Goal: Communication & Community: Answer question/provide support

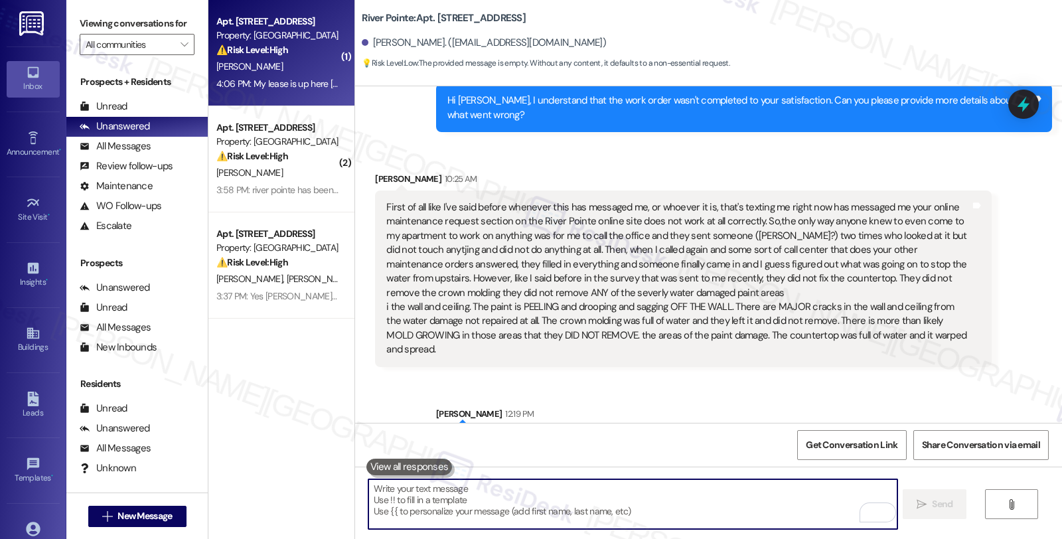
scroll to position [8697, 0]
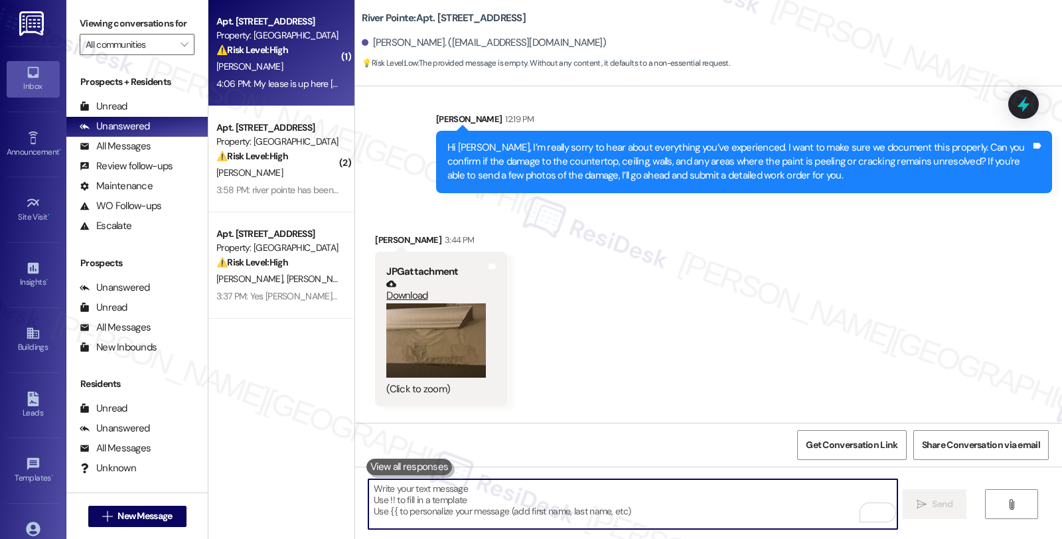
click at [398, 303] on button "Zoom image" at bounding box center [436, 340] width 100 height 75
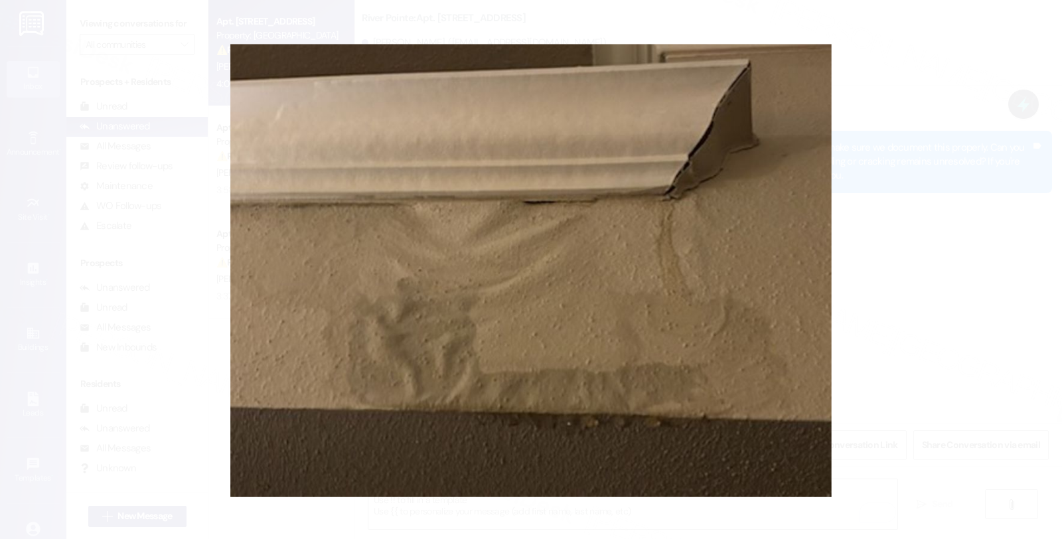
click at [953, 207] on button "Unzoom image" at bounding box center [531, 269] width 1062 height 539
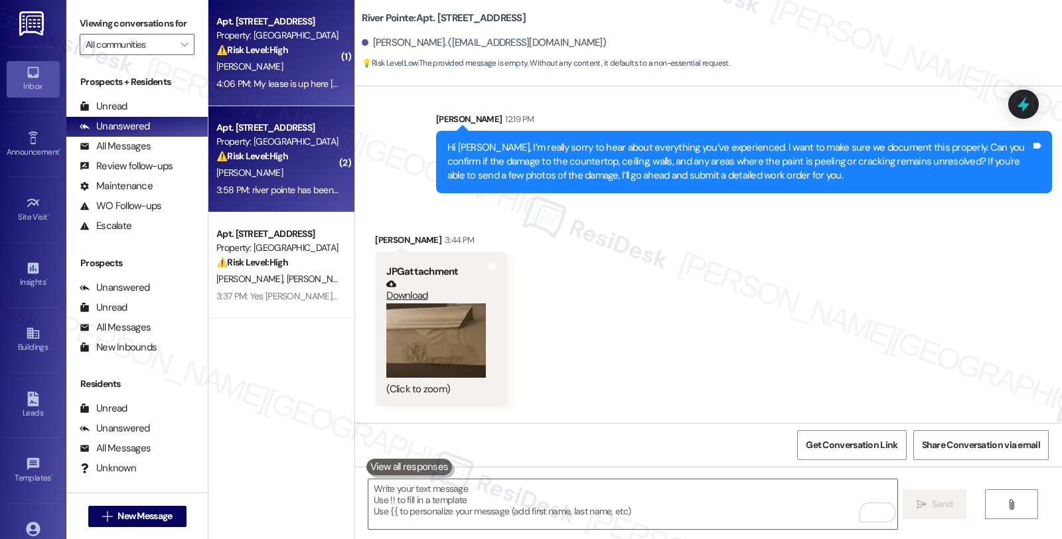
click at [256, 162] on div "⚠️ Risk Level: High The resident has acknowledged a late rent payment and is aw…" at bounding box center [277, 156] width 123 height 14
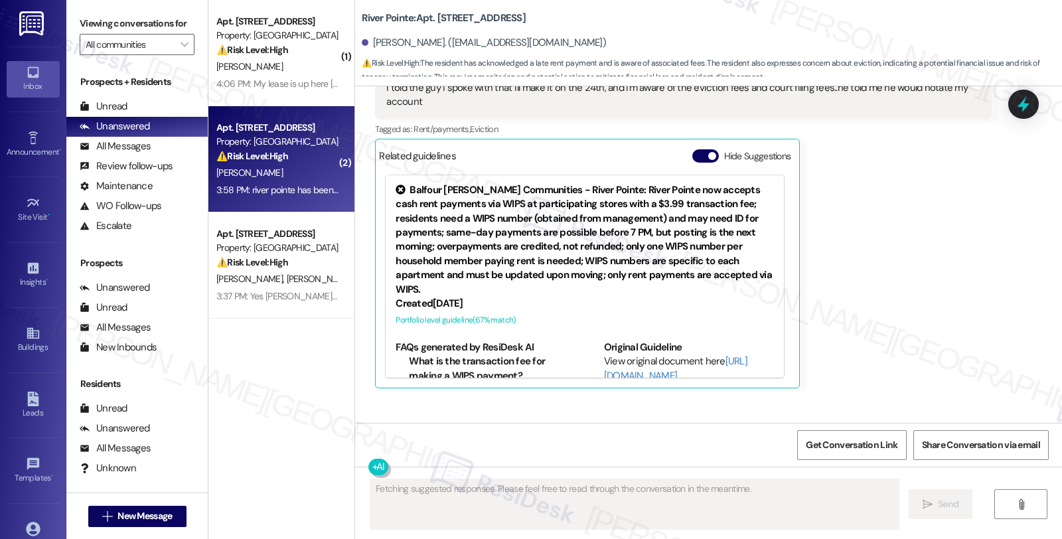
scroll to position [2644, 0]
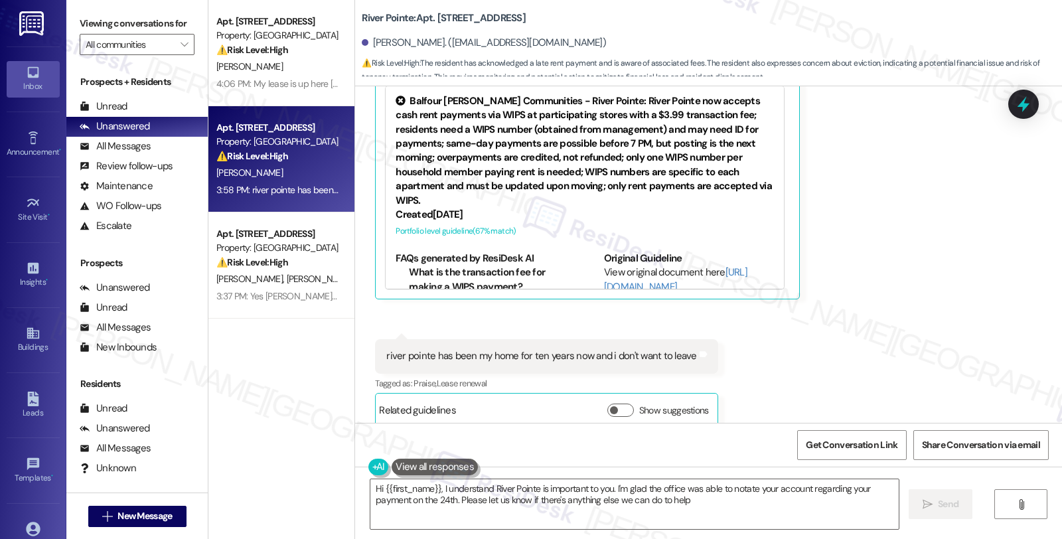
type textarea "Hi {{first_name}}, I understand River Pointe is important to you. I'm glad the …"
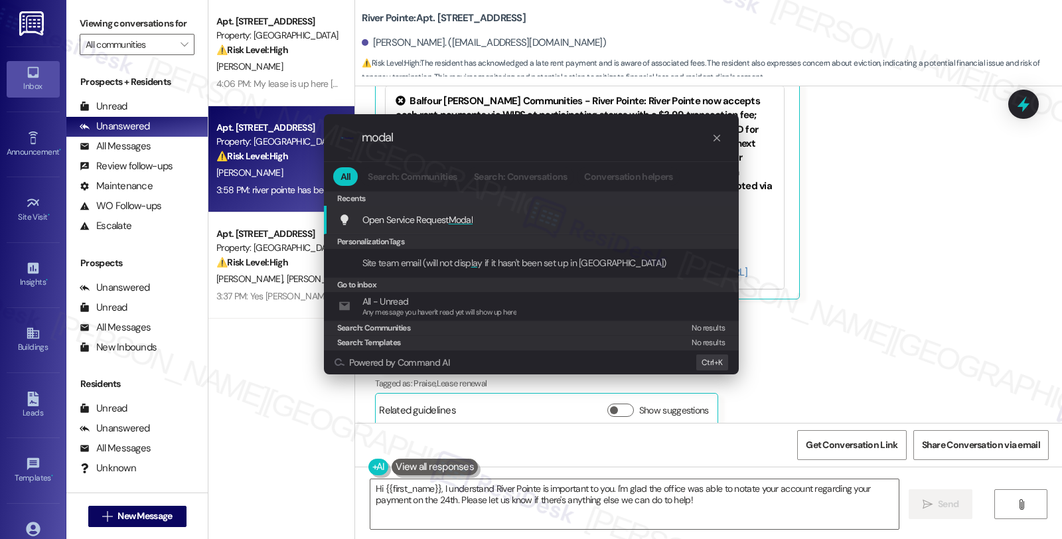
click at [430, 221] on span "Open Service Request Modal" at bounding box center [418, 220] width 111 height 12
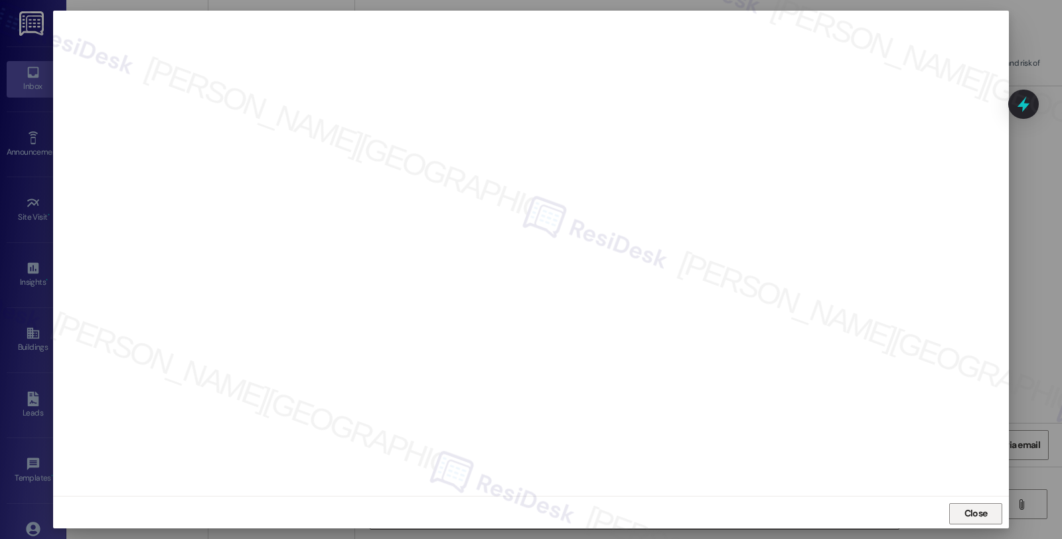
click at [965, 518] on span "Close" at bounding box center [976, 514] width 23 height 14
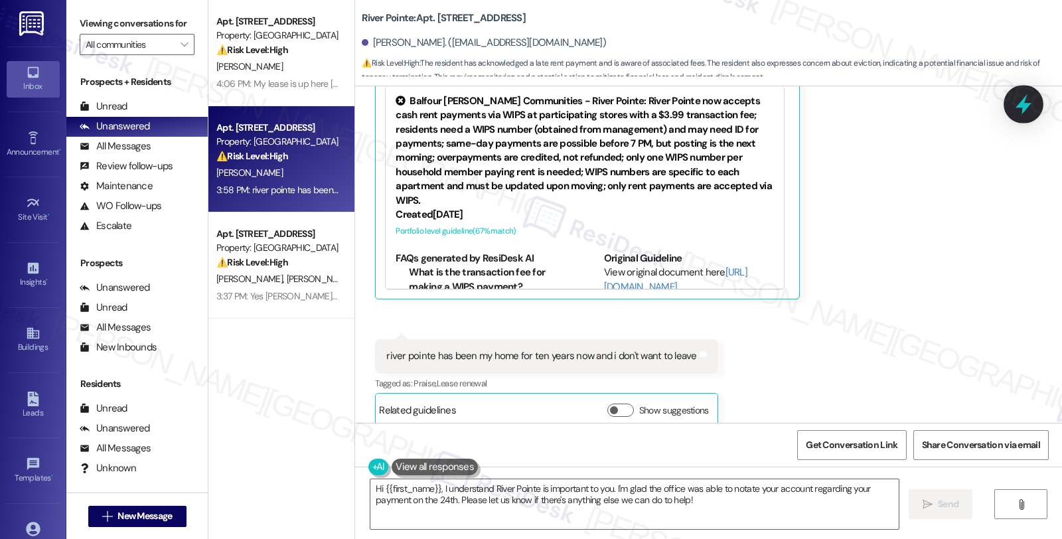
click at [1021, 110] on icon at bounding box center [1024, 104] width 23 height 23
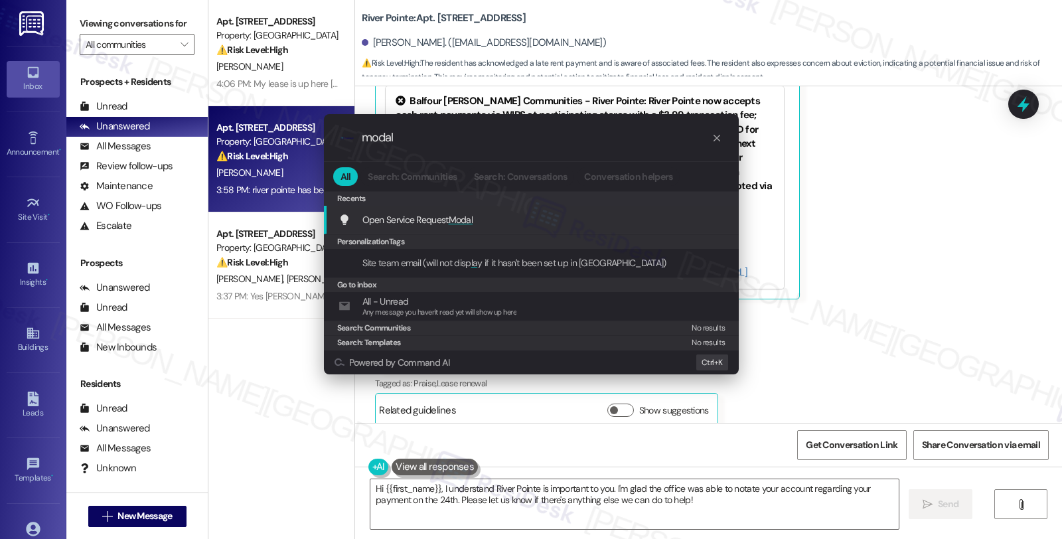
type input "modal"
click at [487, 216] on div "Open Service Request Modal Add shortcut" at bounding box center [533, 219] width 388 height 15
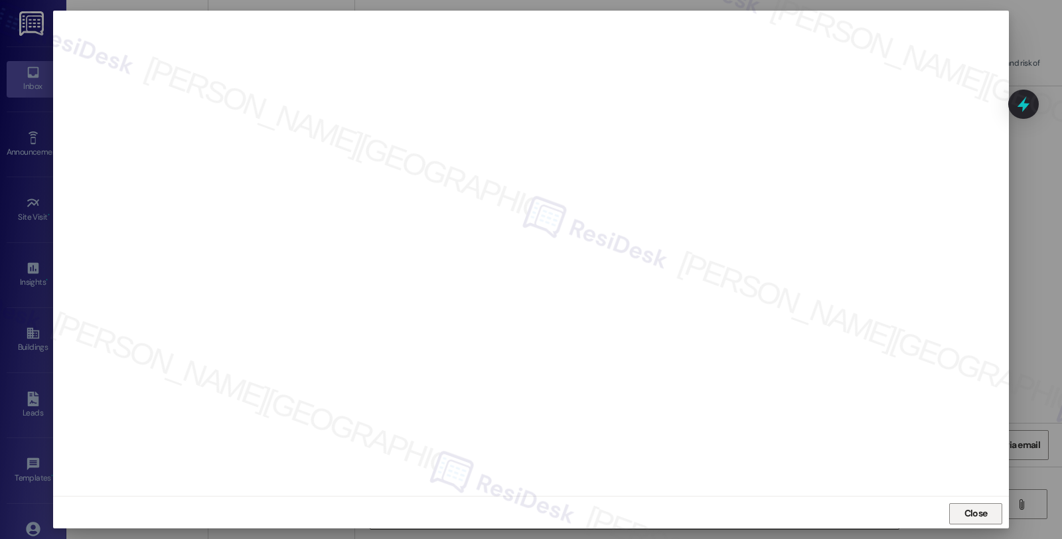
click at [958, 512] on button "Close" at bounding box center [976, 513] width 53 height 21
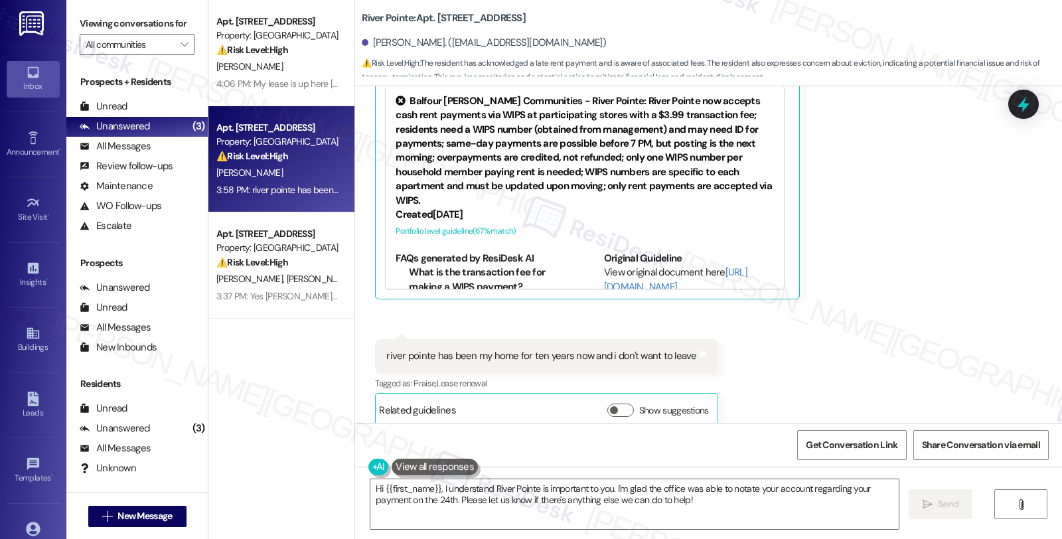
click at [968, 340] on div "Received via SMS [PERSON_NAME] Neutral 3:58 PM i told the guy i spoke with that…" at bounding box center [708, 179] width 707 height 518
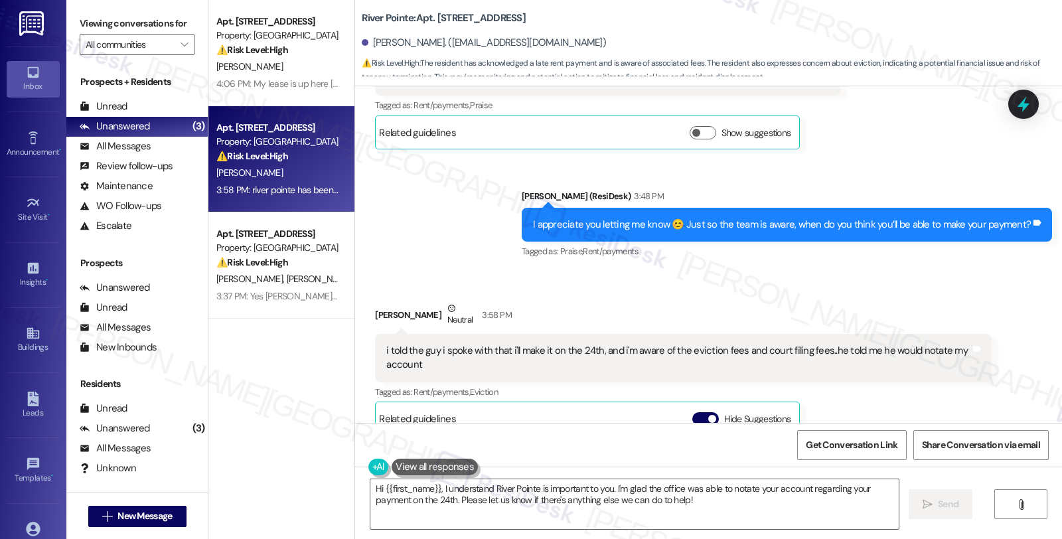
scroll to position [2275, 0]
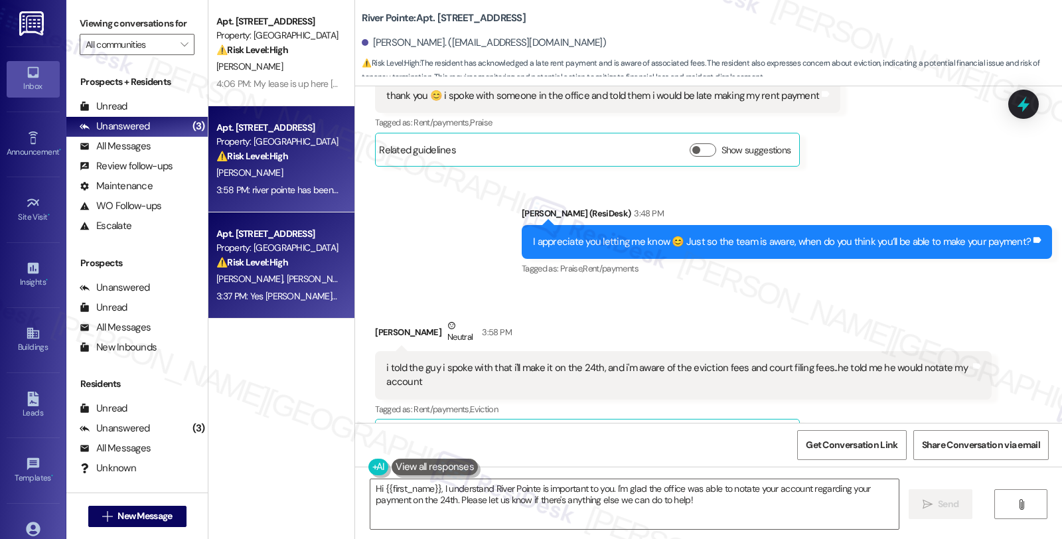
click at [287, 276] on span "[PERSON_NAME]" at bounding box center [320, 279] width 66 height 12
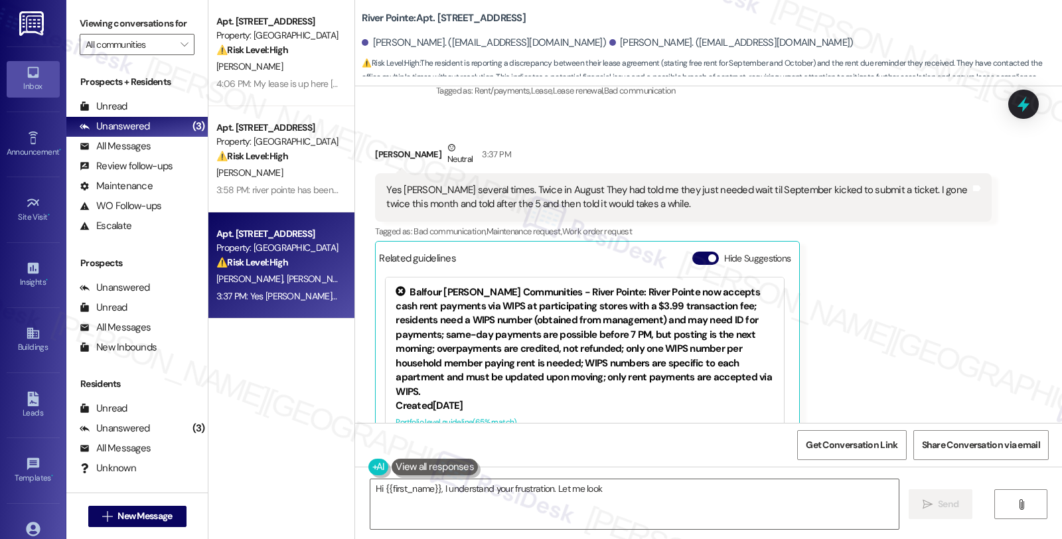
scroll to position [649, 0]
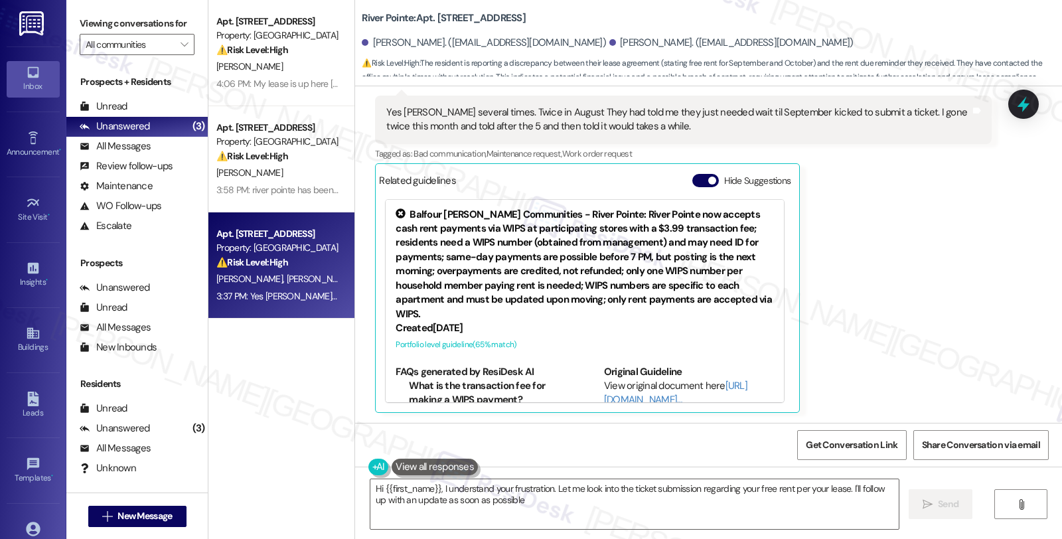
type textarea "Hi {{first_name}}, I understand your frustration. Let me look into the ticket s…"
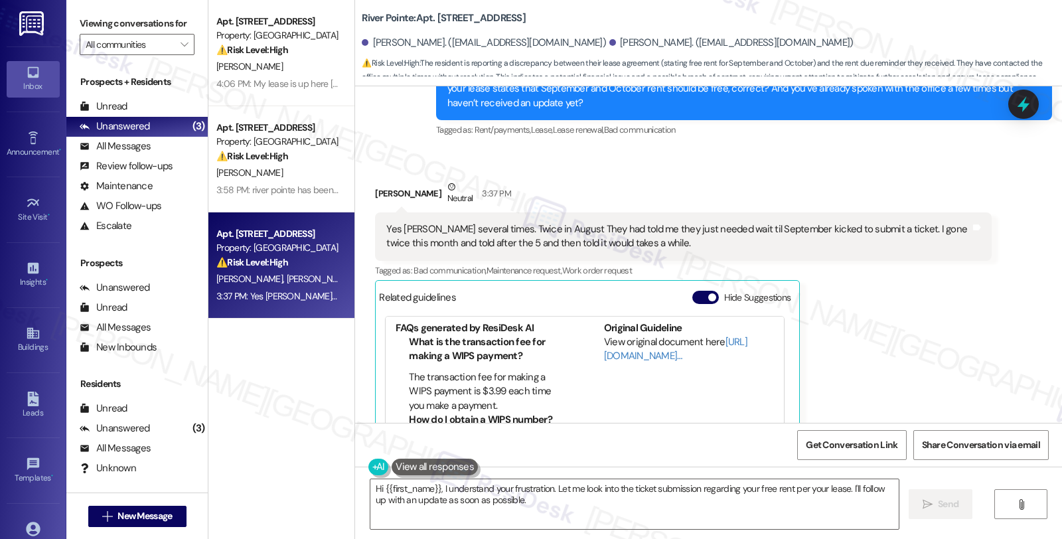
scroll to position [501, 0]
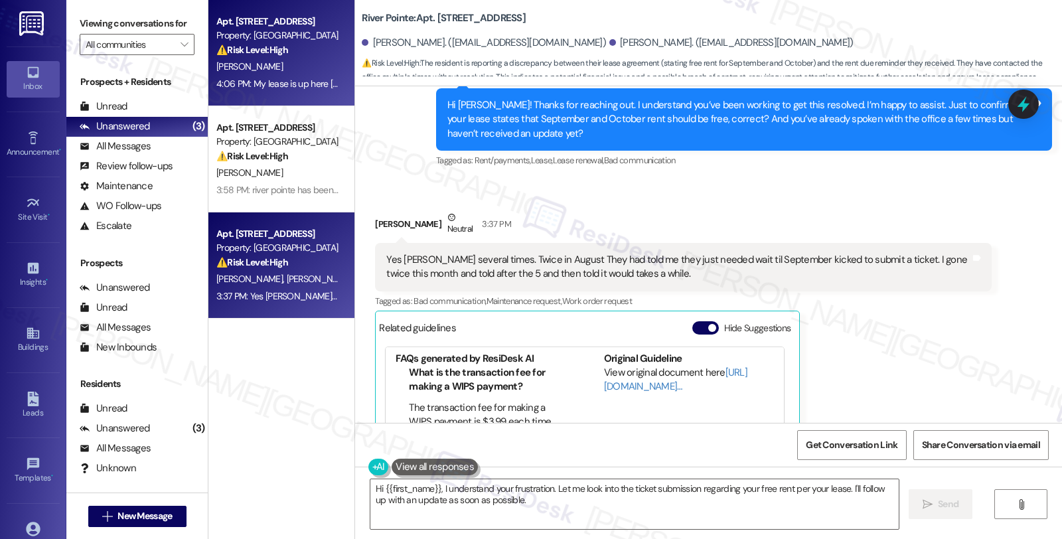
click at [303, 49] on div "⚠️ Risk Level: High The resident is inquiring about the cost of breaking their …" at bounding box center [277, 50] width 123 height 14
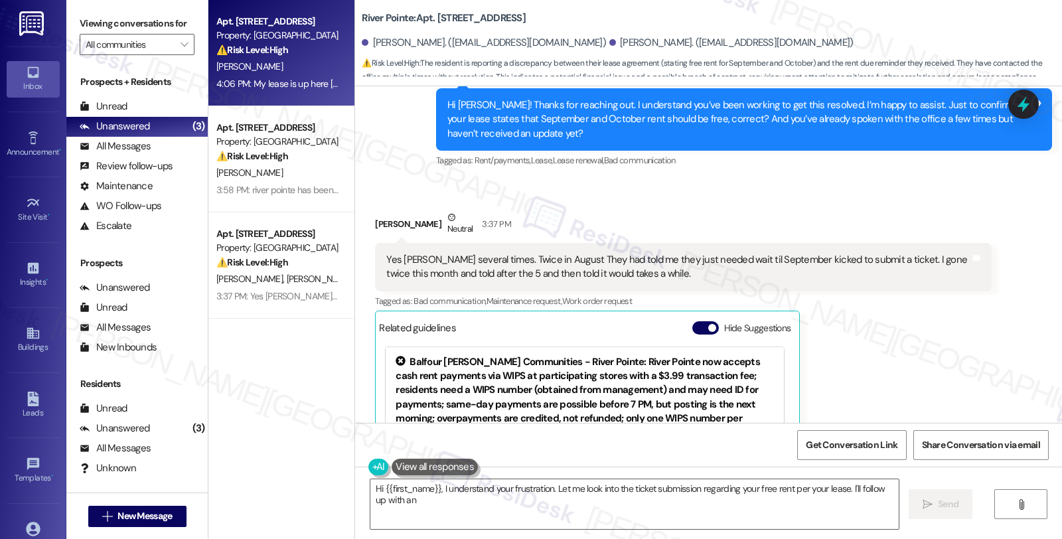
type textarea "Hi {{first_name}}, I understand your frustration. Let me look into the ticket s…"
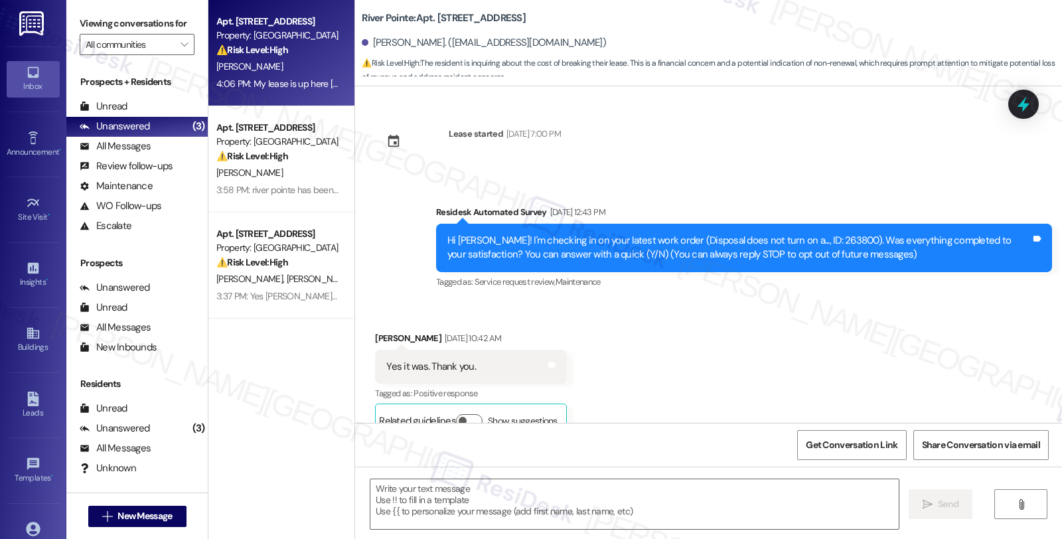
scroll to position [8888, 0]
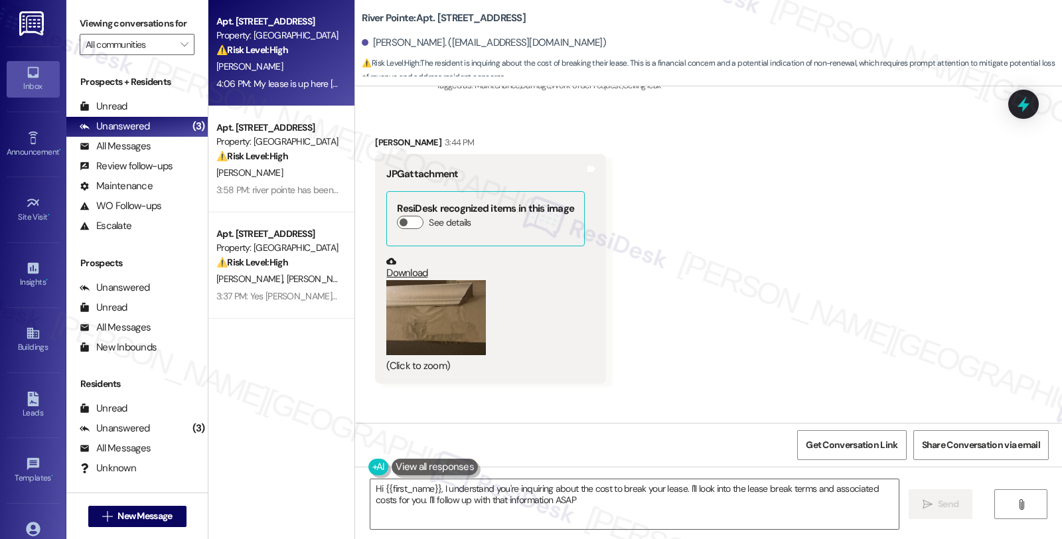
type textarea "Hi {{first_name}}, I understand you're inquiring about the cost to break your l…"
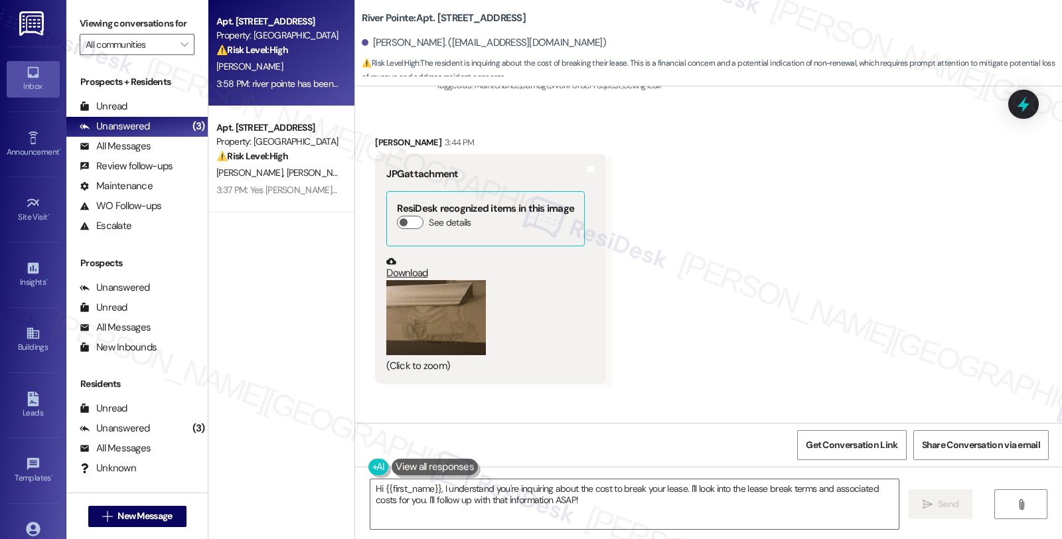
click at [309, 56] on div "⚠️ Risk Level: High The resident has acknowledged a late rent payment and is aw…" at bounding box center [277, 50] width 123 height 14
type textarea "Fetching suggested responses. Please feel free to read through the conversation…"
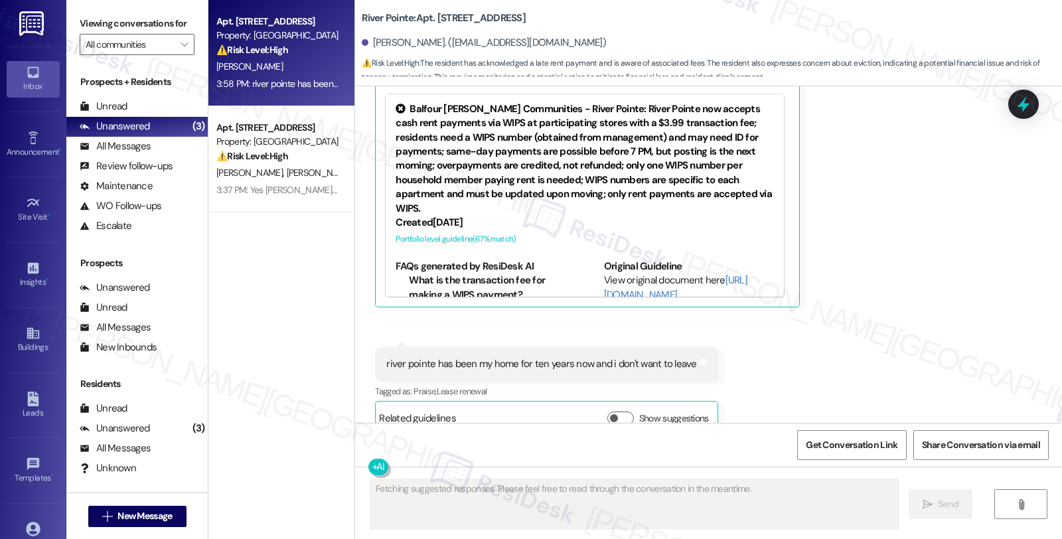
scroll to position [2644, 0]
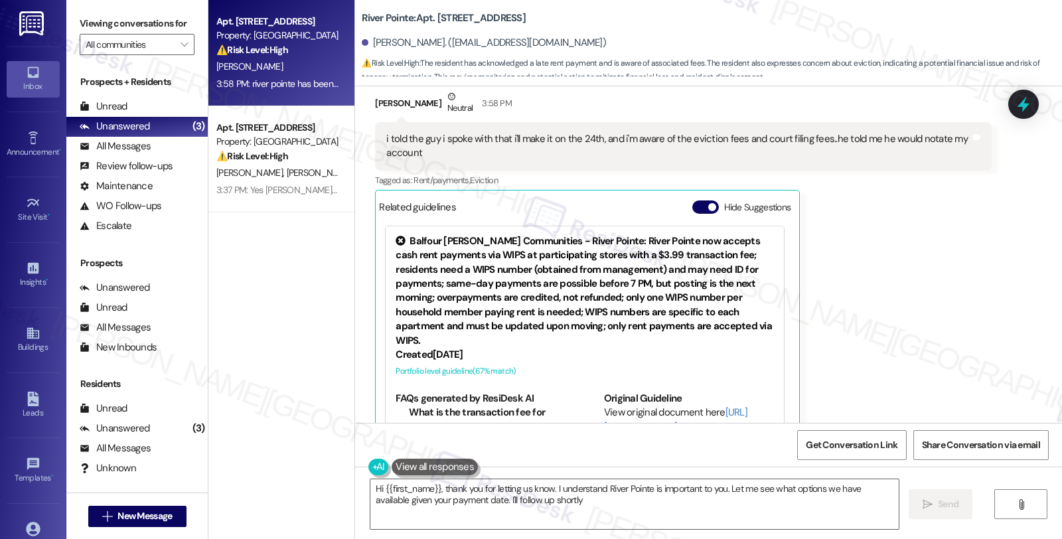
type textarea "Hi {{first_name}}, thank you for letting us know. I understand River Pointe is …"
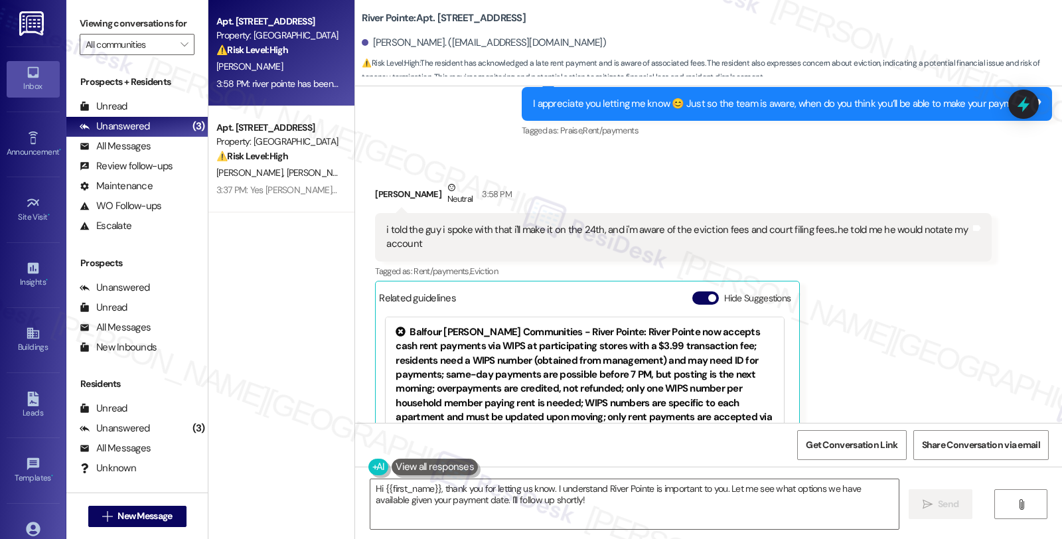
scroll to position [2349, 0]
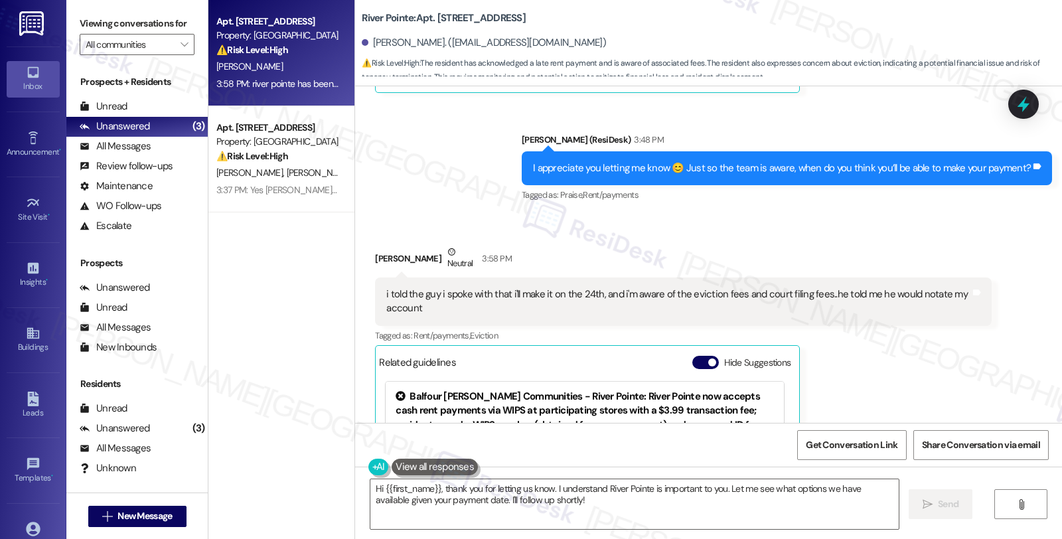
click at [1039, 322] on div "Received via SMS [PERSON_NAME] Neutral 3:58 PM i told the guy i spoke with that…" at bounding box center [708, 474] width 707 height 518
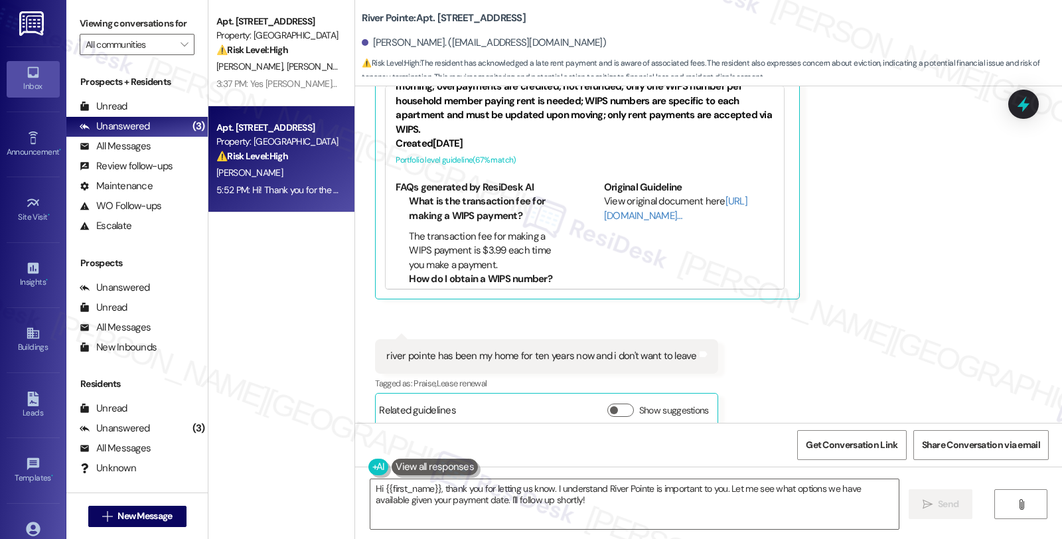
scroll to position [250, 0]
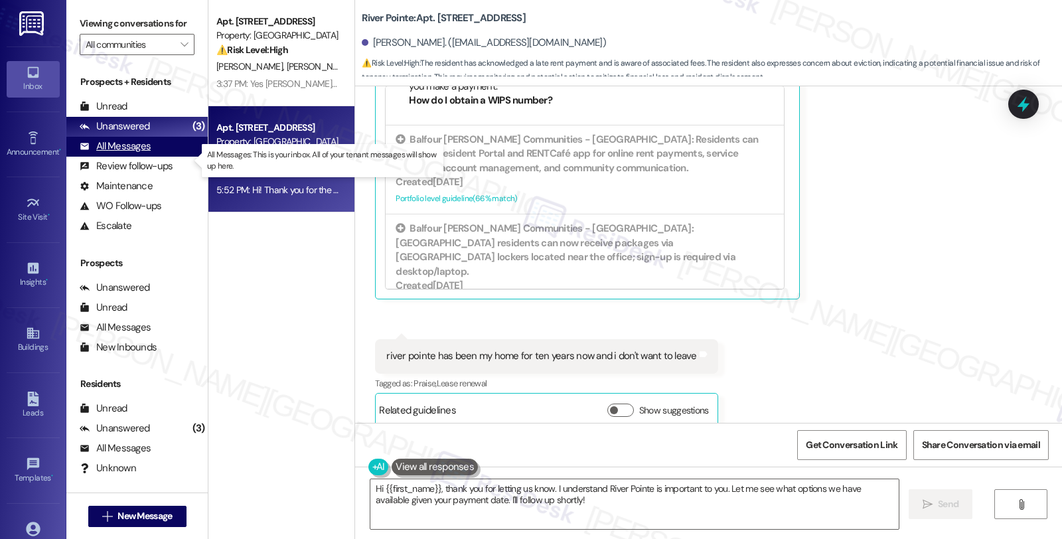
click at [110, 153] on div "All Messages" at bounding box center [115, 146] width 71 height 14
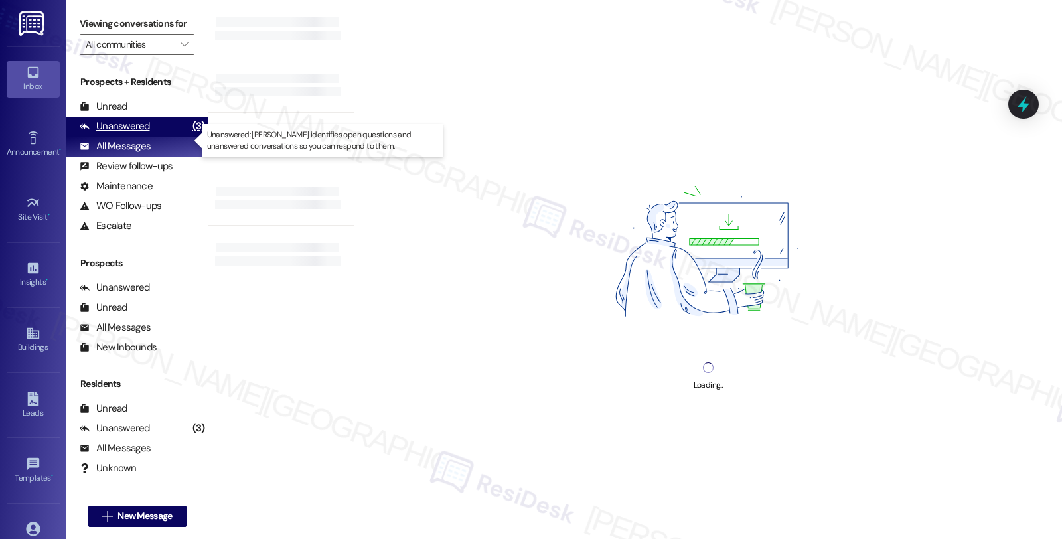
click at [118, 133] on div "Unanswered" at bounding box center [115, 127] width 70 height 14
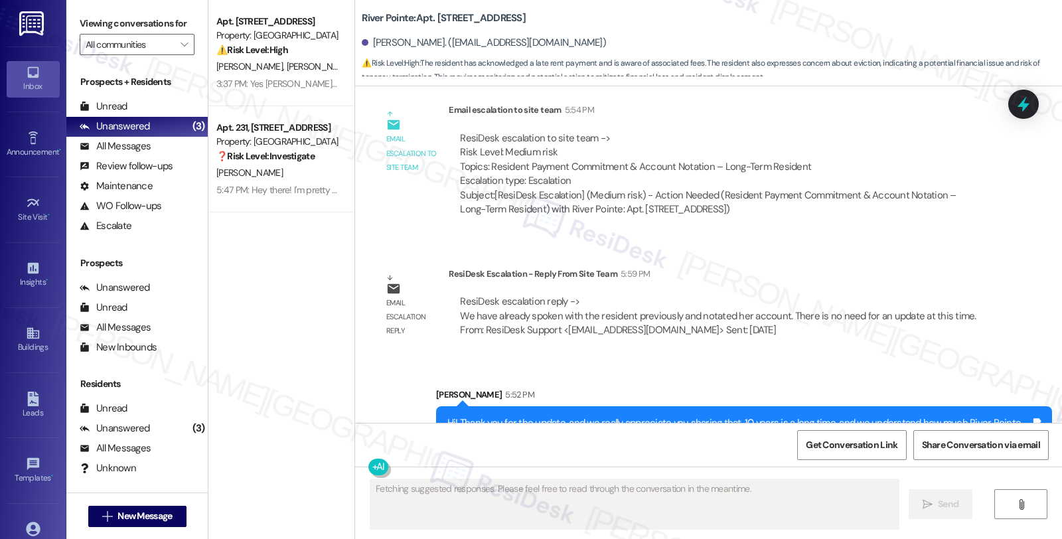
scroll to position [3191, 0]
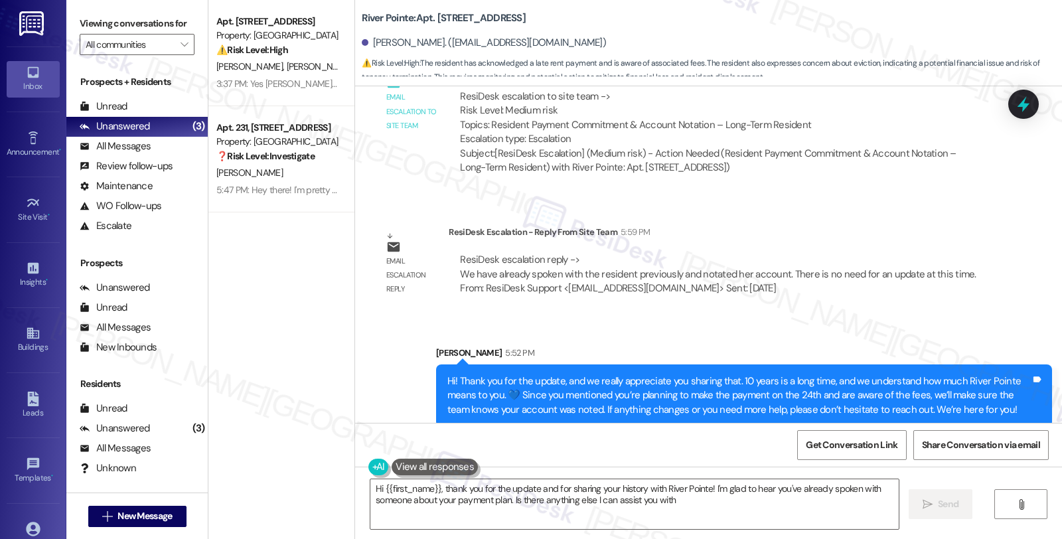
type textarea "Hi {{first_name}}, thank you for the update and for sharing your history with R…"
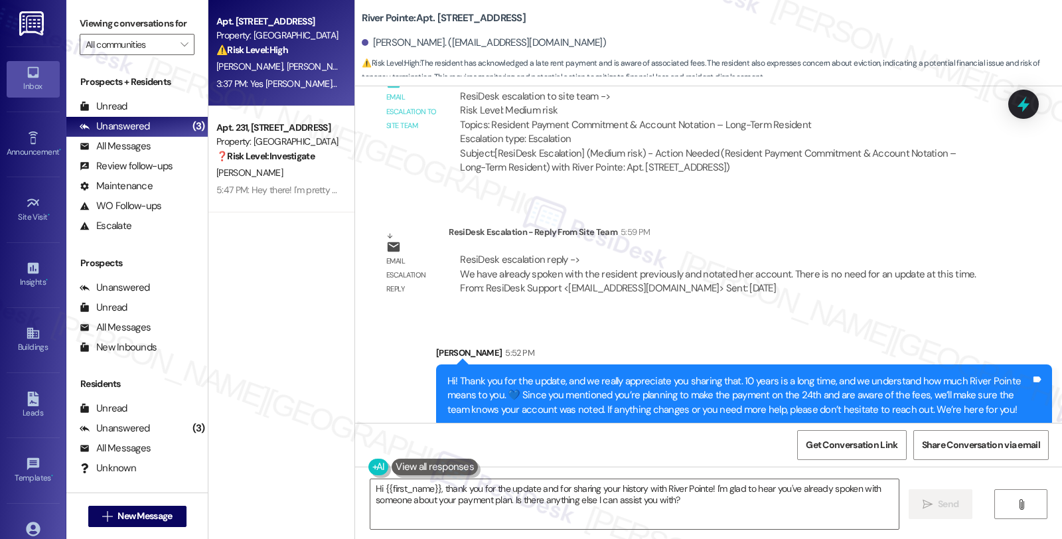
click at [297, 55] on div "⚠️ Risk Level: High The resident is reporting a discrepancy between their lease…" at bounding box center [277, 50] width 123 height 14
type textarea "Fetching suggested responses. Please feel free to read through the conversation…"
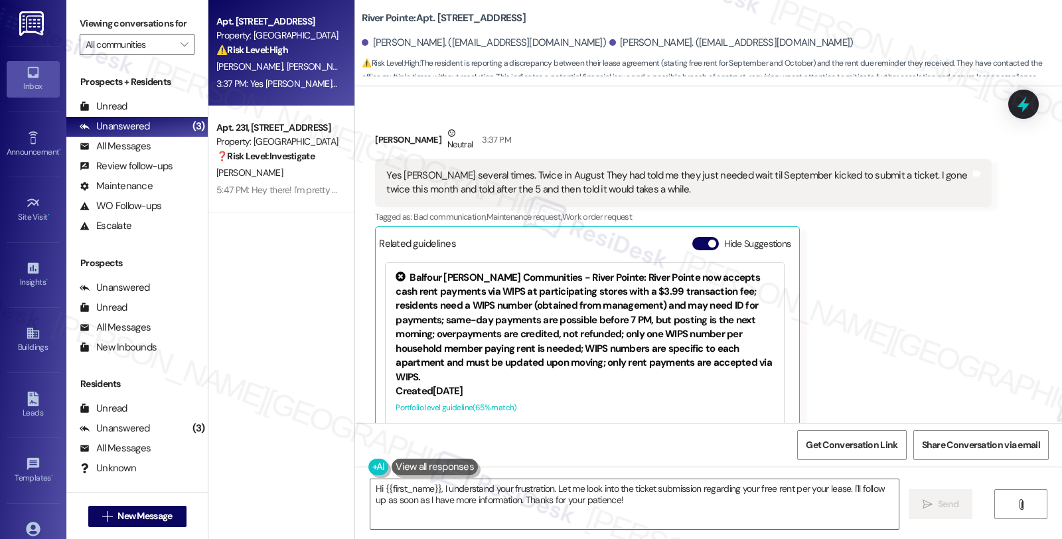
scroll to position [590, 0]
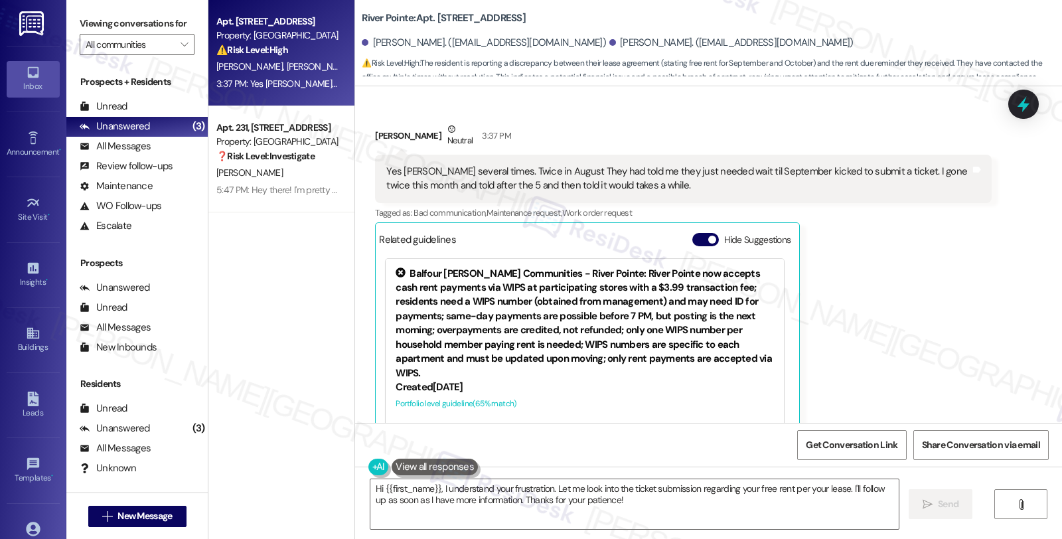
click at [954, 280] on div "[PERSON_NAME] Neutral 3:37 PM Yes Ma'am several times. Twice in August They had…" at bounding box center [683, 297] width 616 height 350
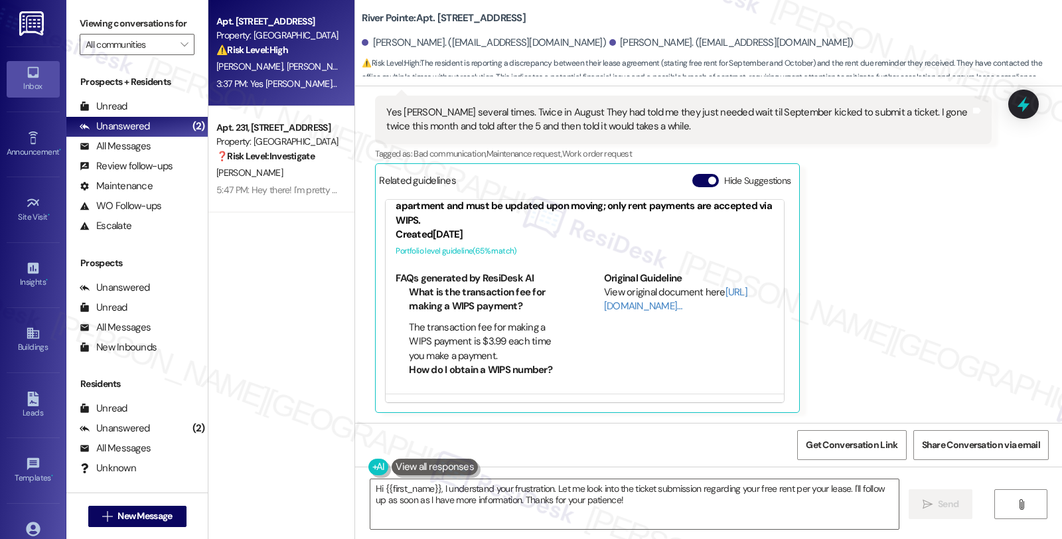
scroll to position [161, 0]
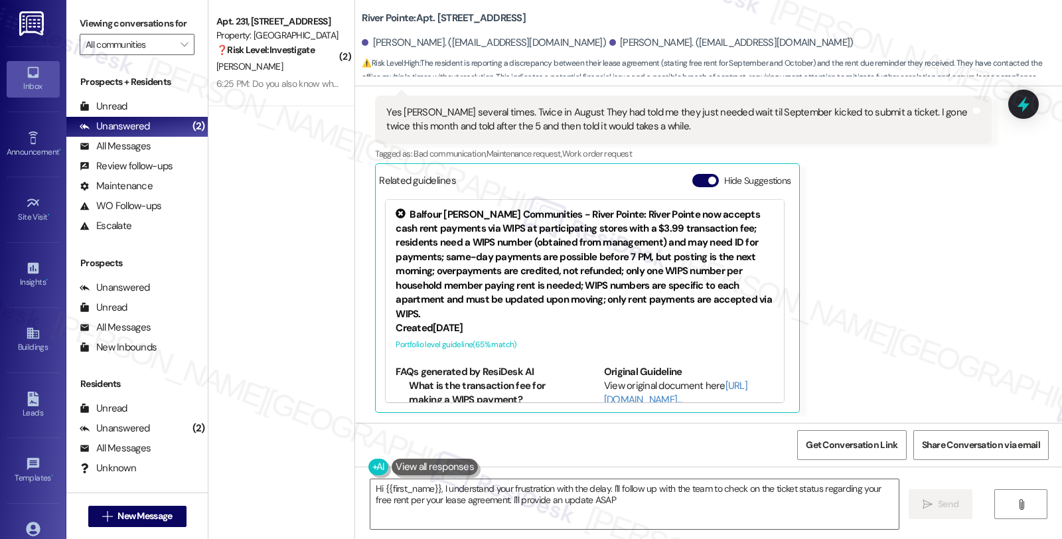
type textarea "Hi {{first_name}}, I understand your frustration with the delay. I'll follow up…"
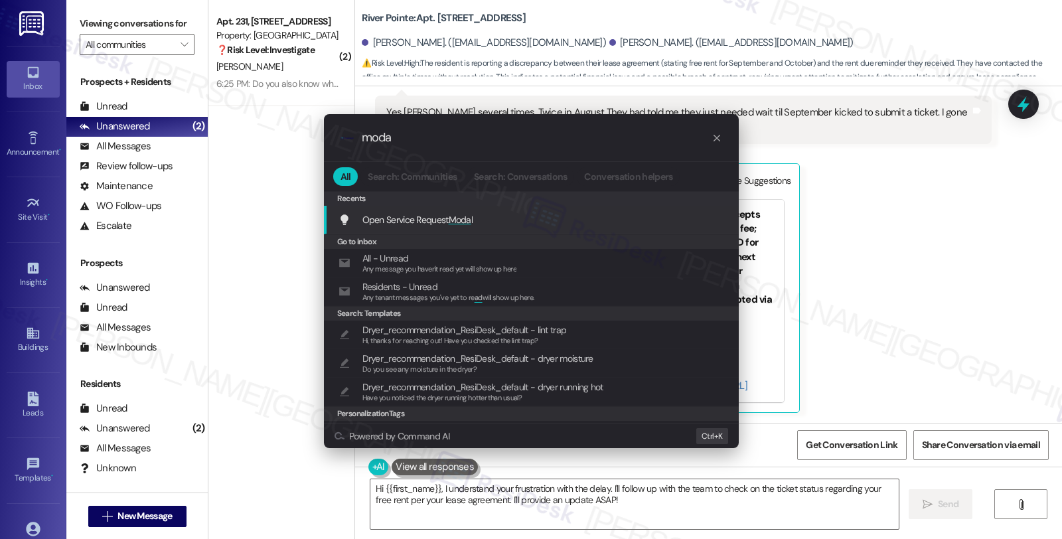
type input "modal"
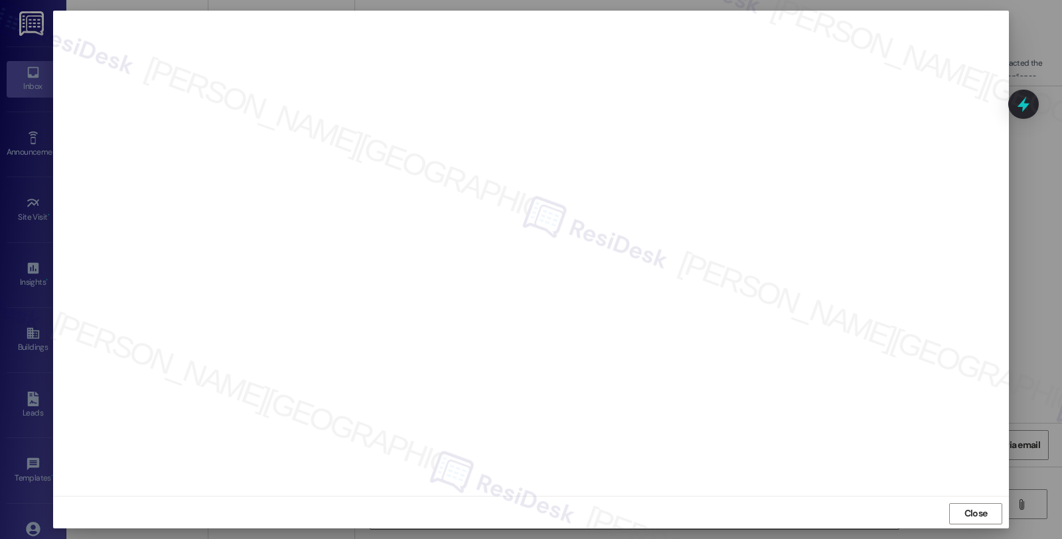
scroll to position [2, 0]
click at [965, 507] on span "Close" at bounding box center [976, 512] width 23 height 14
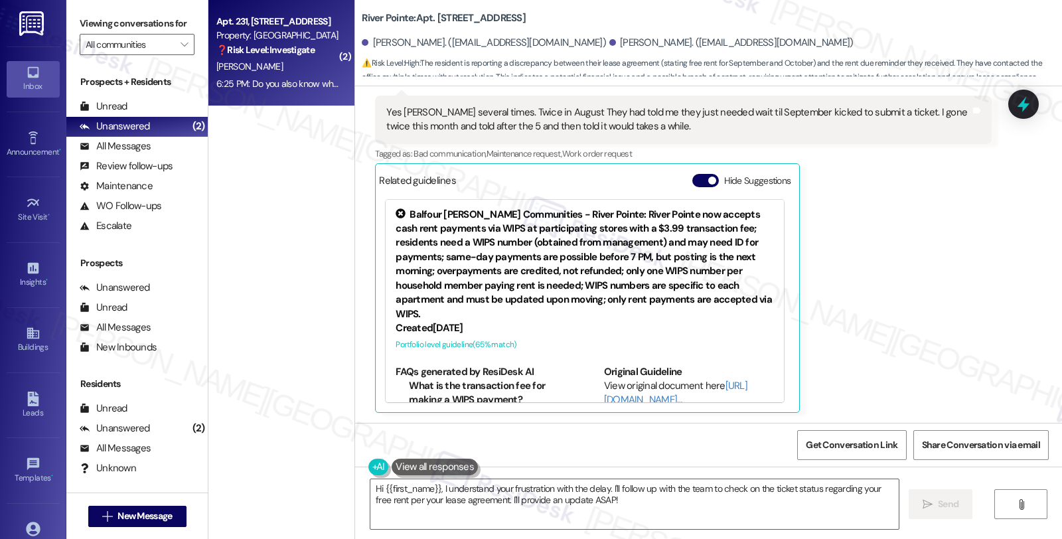
click at [284, 71] on div "[PERSON_NAME]" at bounding box center [278, 66] width 126 height 17
type textarea "Fetching suggested responses. Please feel free to read through the conversation…"
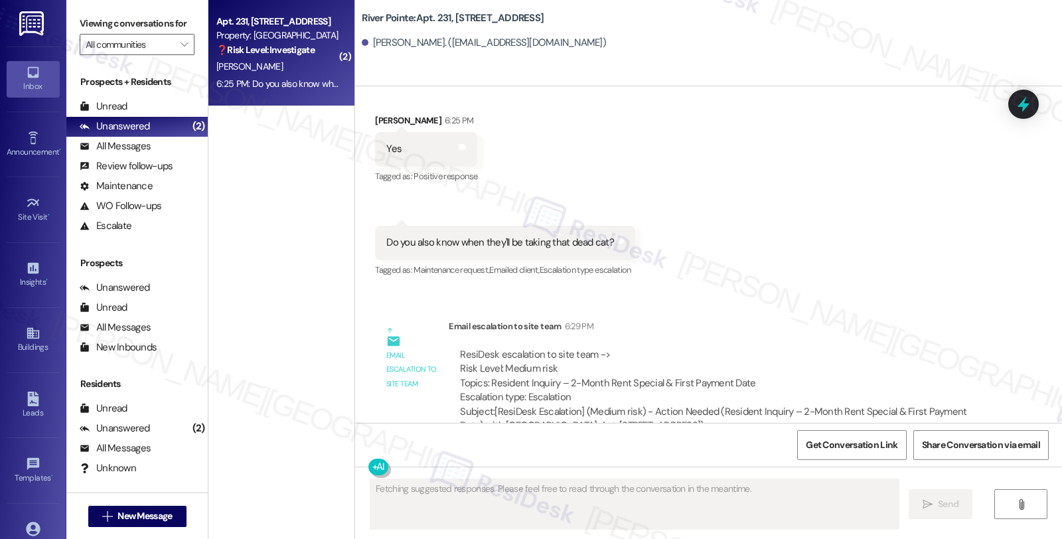
scroll to position [2889, 0]
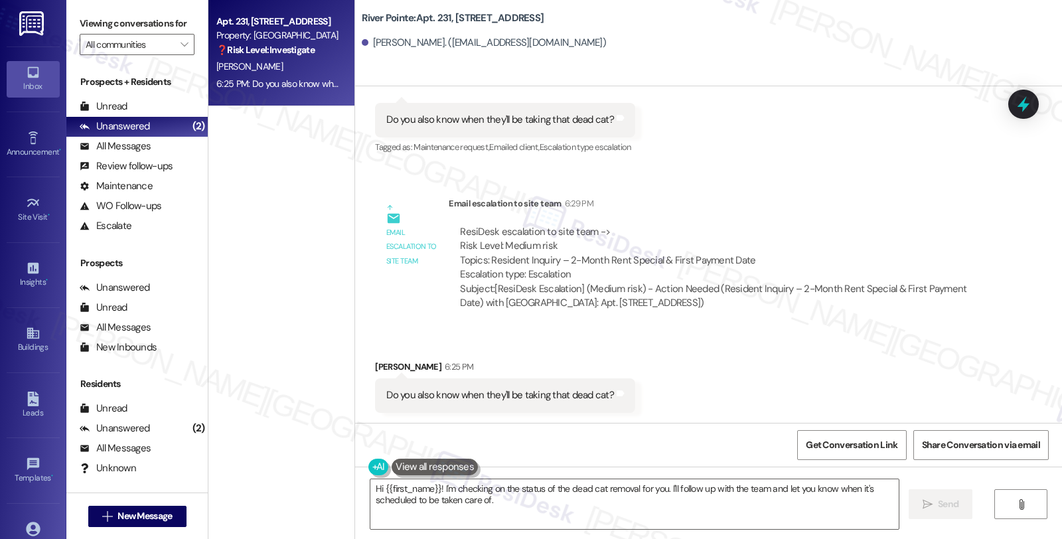
type textarea "Hi {{first_name}}! I'm checking on the status of the dead cat removal for you. …"
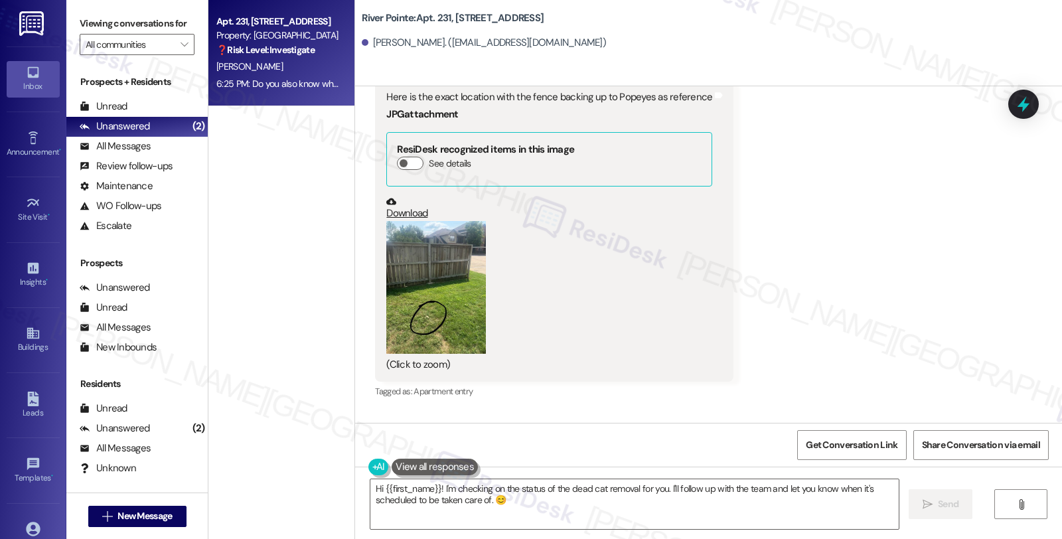
scroll to position [1782, 0]
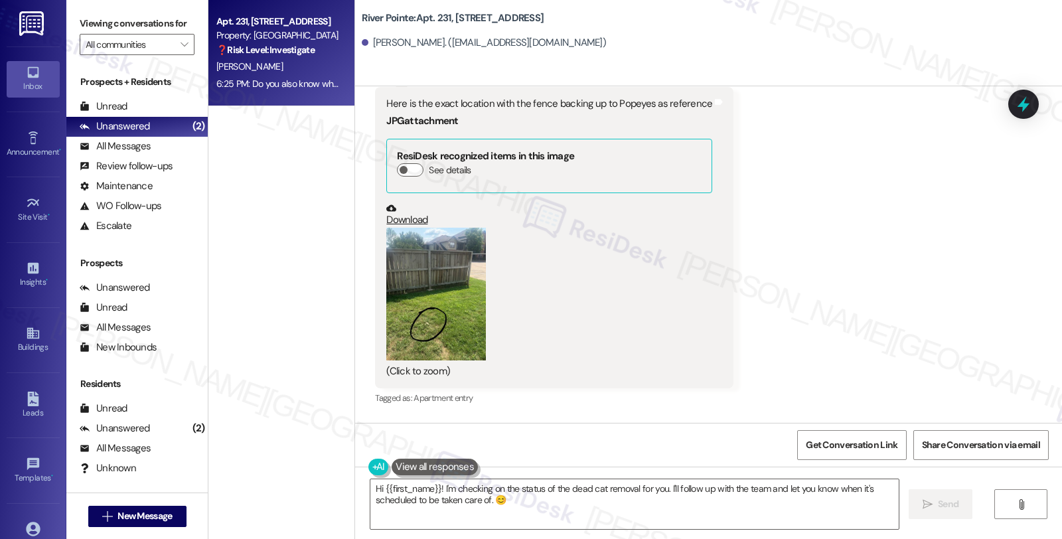
click at [902, 299] on div "Received via SMS [PERSON_NAME] [DATE] 3:37 PM Here is the exact location with t…" at bounding box center [708, 229] width 707 height 380
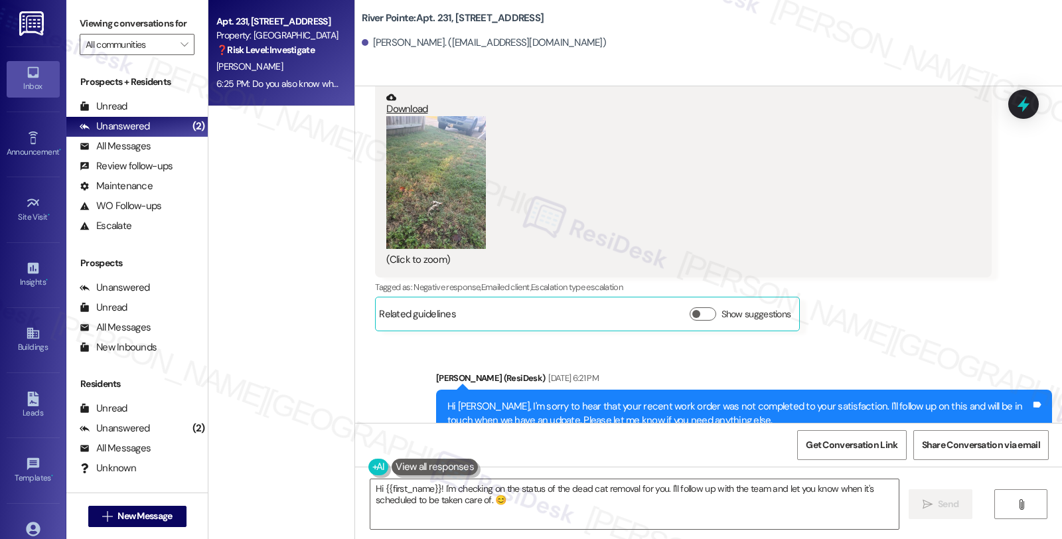
scroll to position [528, 0]
click at [432, 170] on button "Zoom image" at bounding box center [436, 184] width 100 height 133
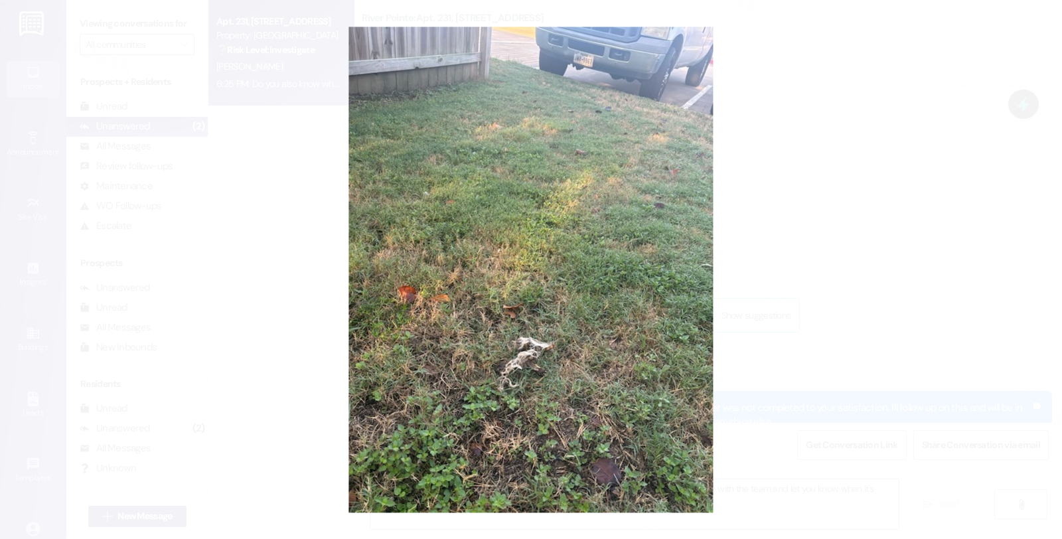
click at [928, 165] on button "Unzoom image" at bounding box center [531, 269] width 1062 height 539
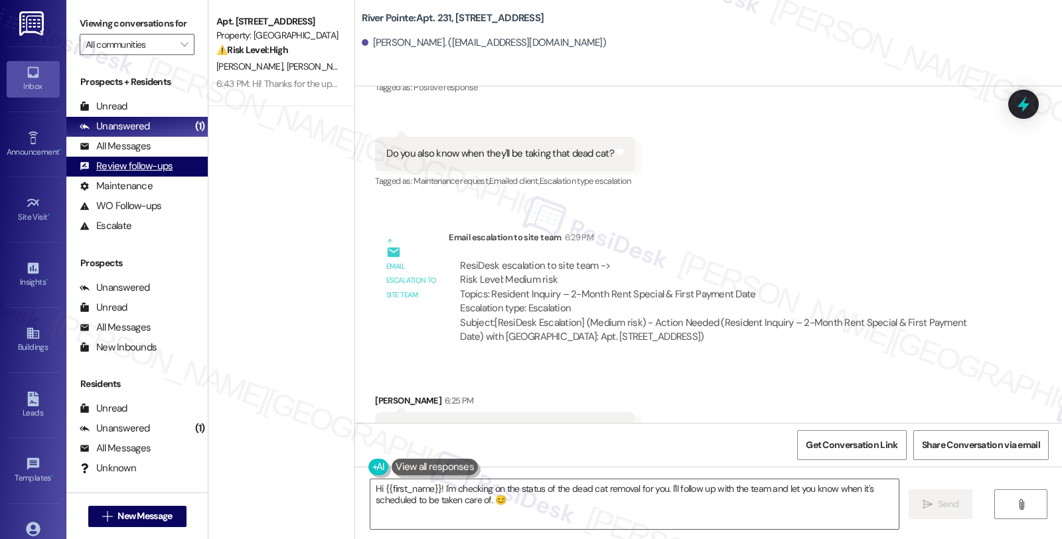
scroll to position [2889, 0]
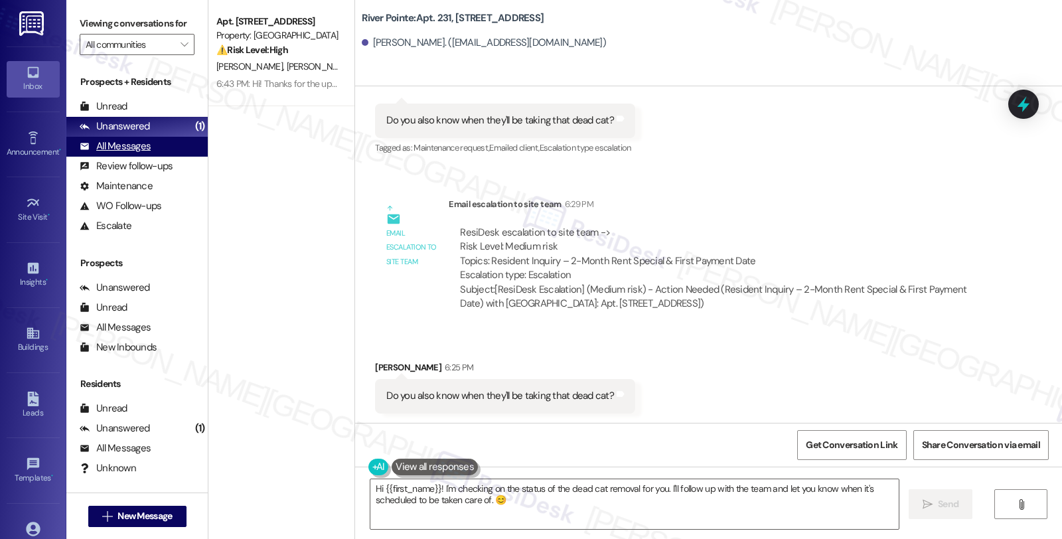
click at [145, 153] on div "All Messages" at bounding box center [115, 146] width 71 height 14
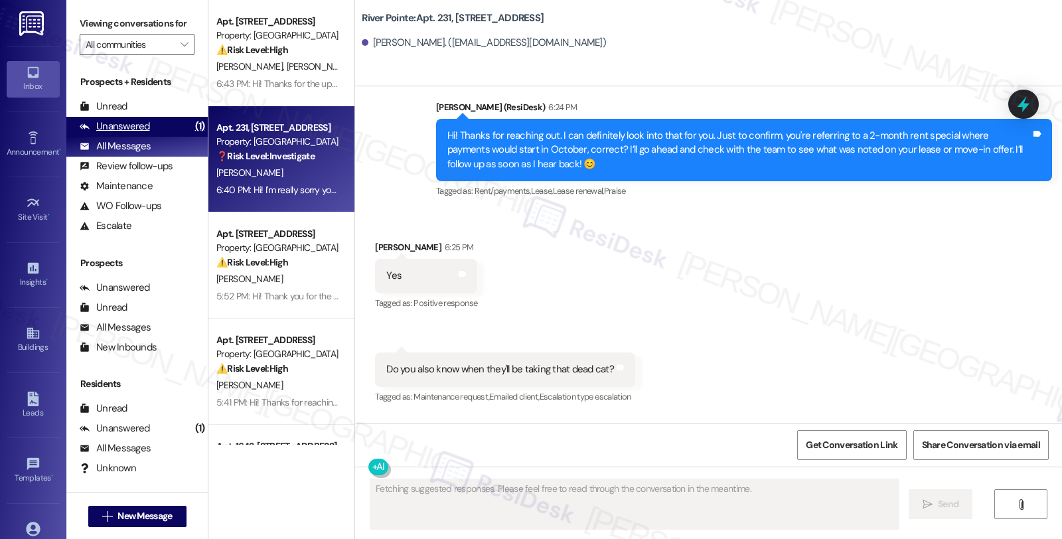
scroll to position [2632, 0]
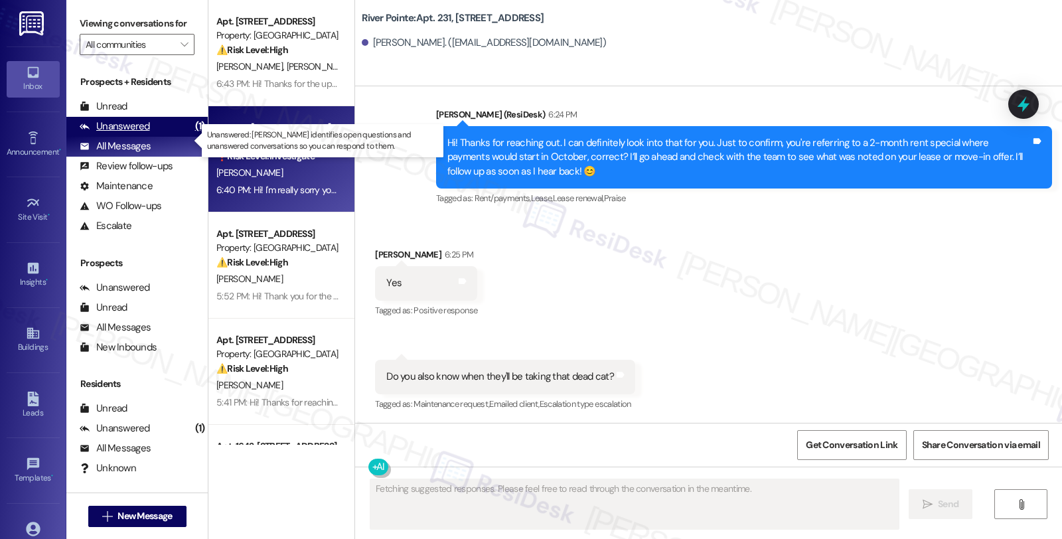
click at [150, 137] on div "Unanswered (1)" at bounding box center [136, 127] width 141 height 20
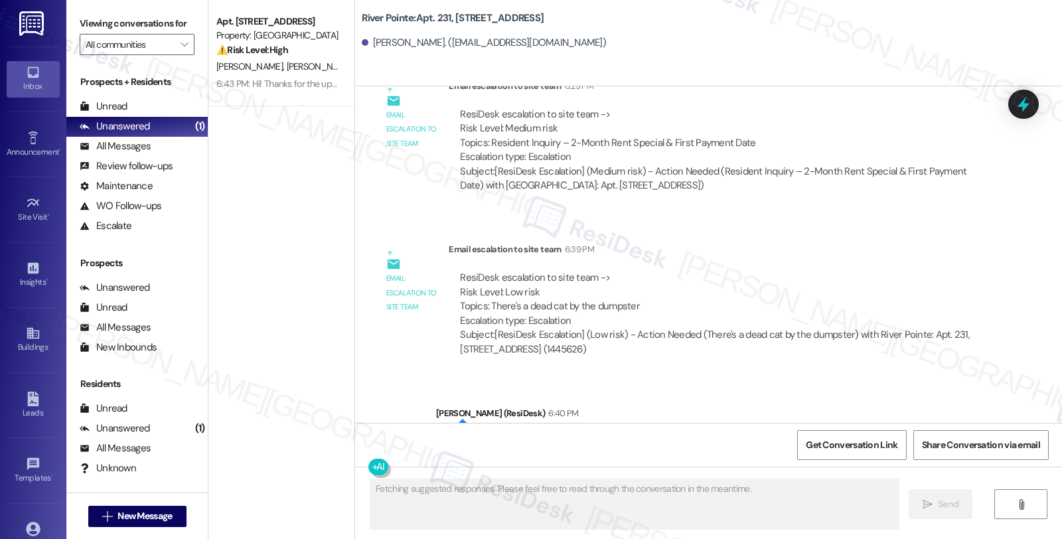
scroll to position [3086, 0]
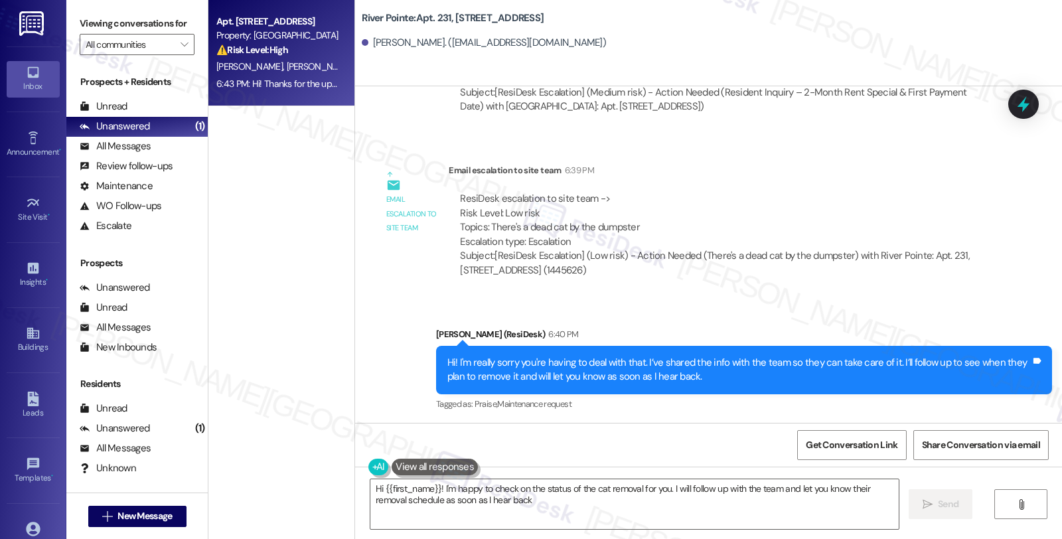
type textarea "Hi {{first_name}}! I'm happy to check on the status of the cat removal for you.…"
click at [272, 58] on div "[PERSON_NAME] [PERSON_NAME]" at bounding box center [278, 66] width 126 height 17
type textarea "Fetching suggested responses. Please feel free to read through the conversation…"
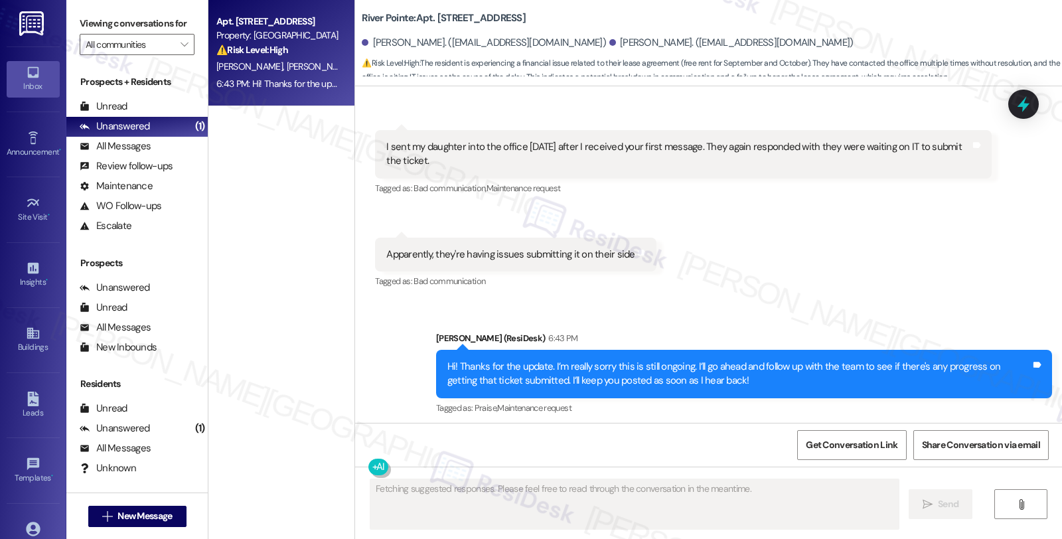
scroll to position [1163, 0]
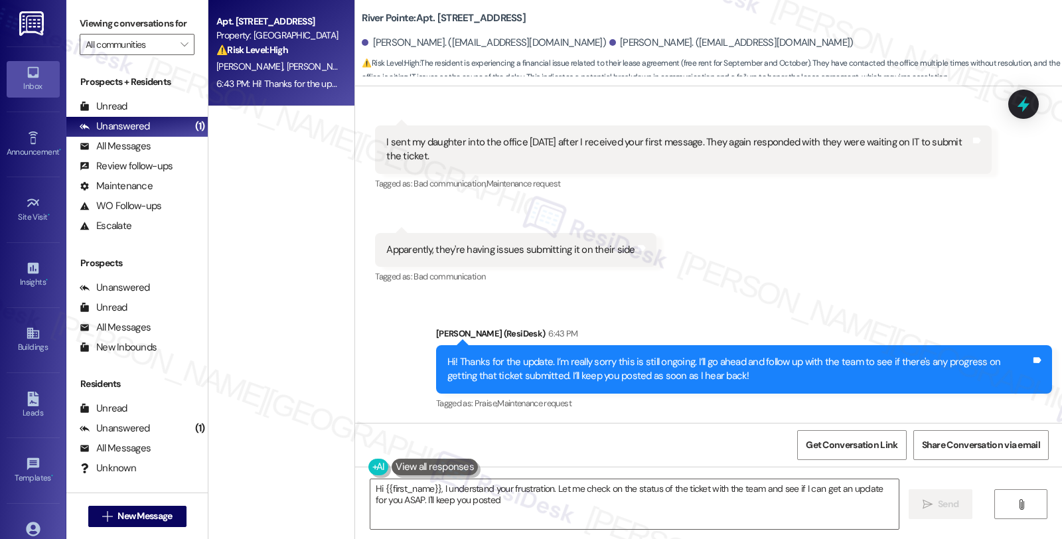
type textarea "Hi {{first_name}}, I understand your frustration. Let me check on the status of…"
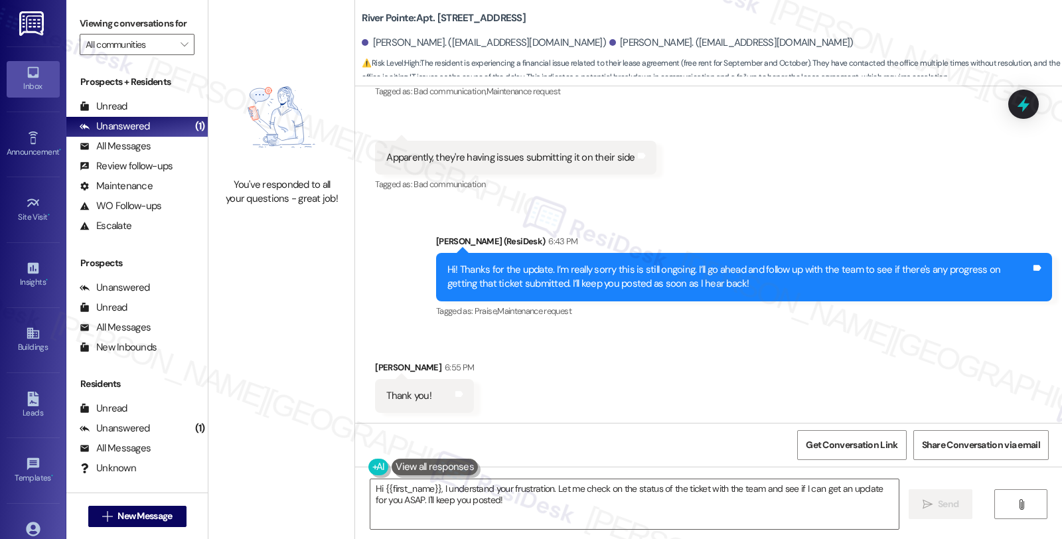
scroll to position [1256, 0]
